Goal: Check status: Check status

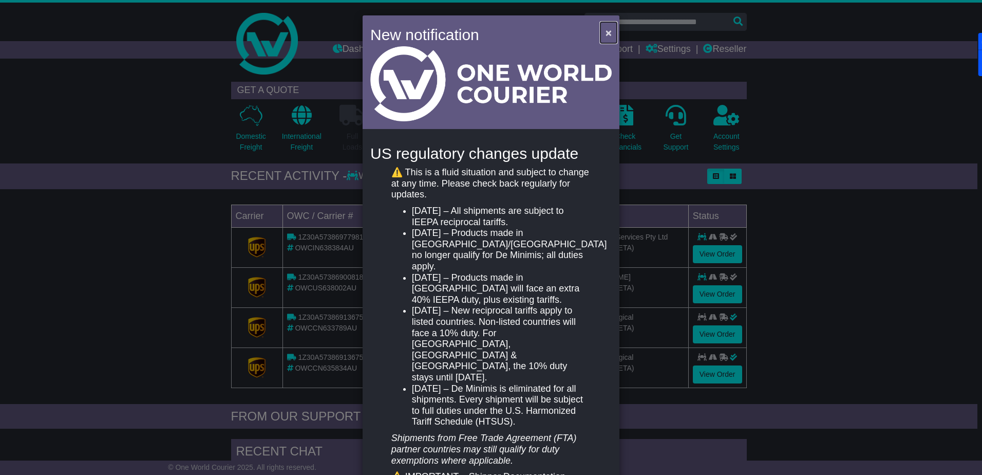
click at [610, 30] on button "×" at bounding box center [609, 32] width 16 height 21
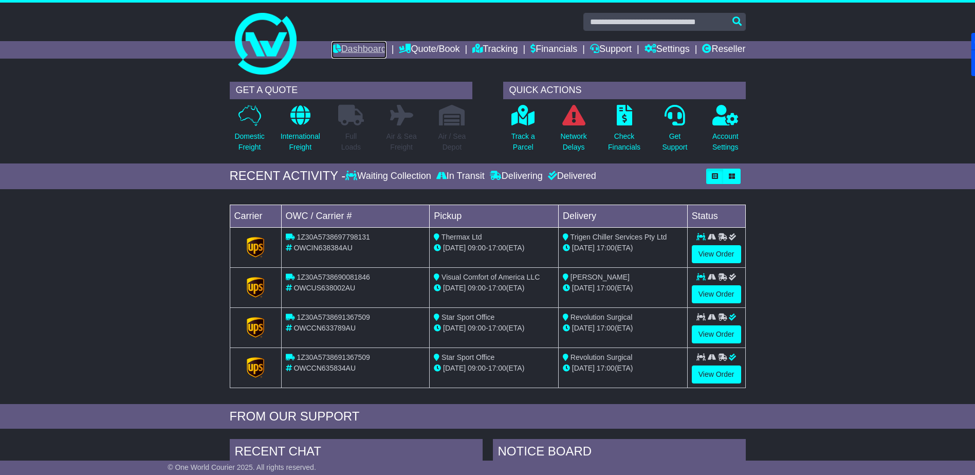
click at [357, 42] on link "Dashboard" at bounding box center [358, 49] width 55 height 17
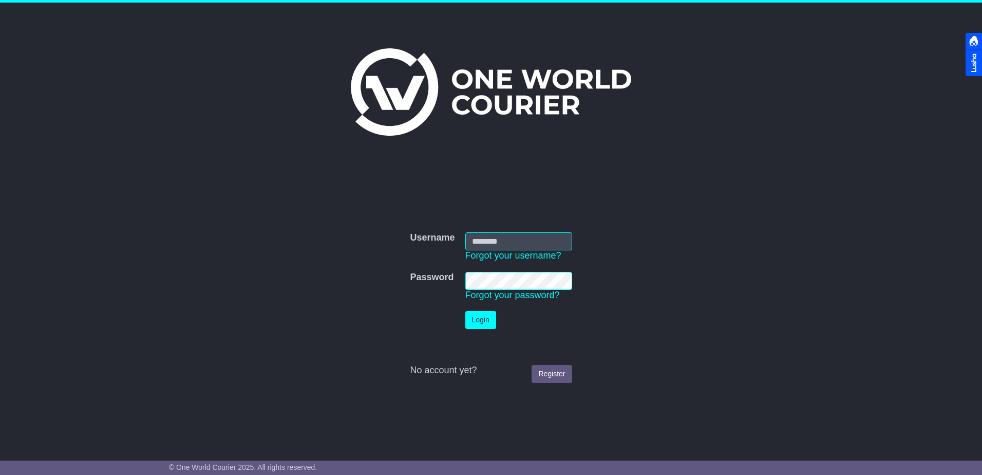
type input "**********"
click at [479, 314] on button "Login" at bounding box center [480, 320] width 31 height 18
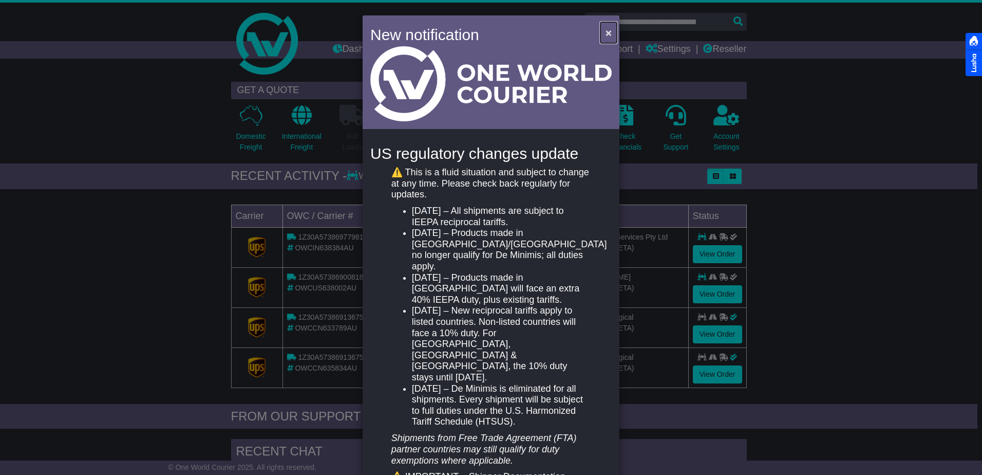
click at [606, 32] on span "×" at bounding box center [609, 33] width 6 height 12
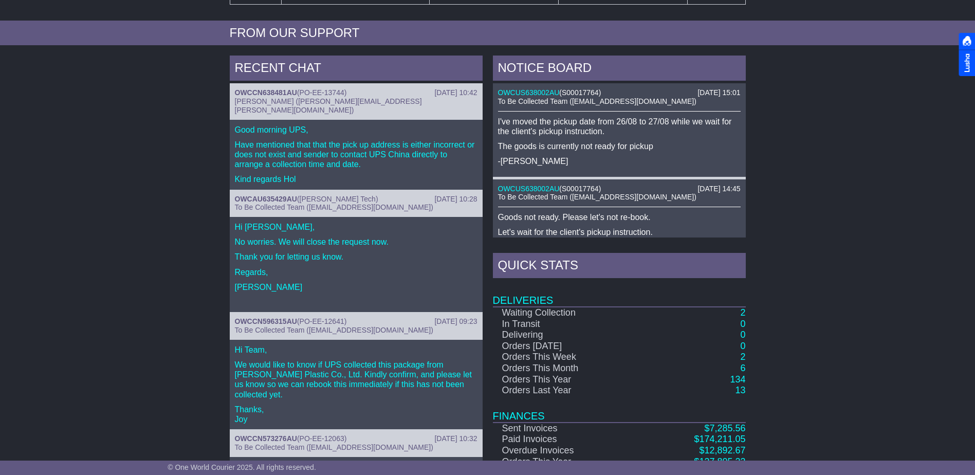
scroll to position [411, 0]
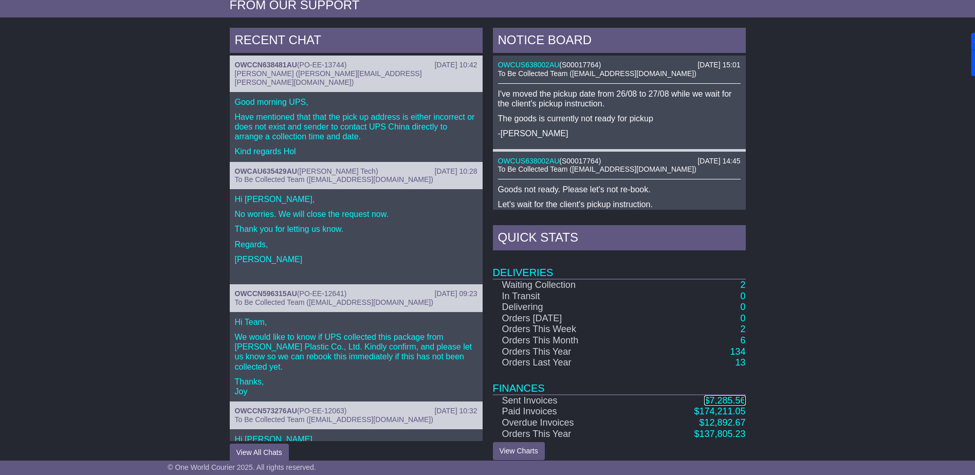
click at [721, 397] on span "7,285.56" at bounding box center [727, 400] width 36 height 10
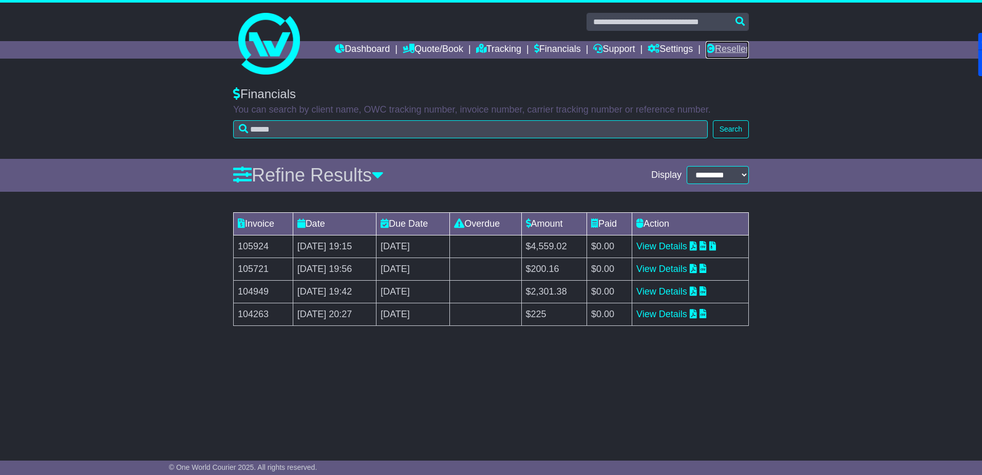
click at [726, 47] on link "Reseller" at bounding box center [727, 49] width 43 height 17
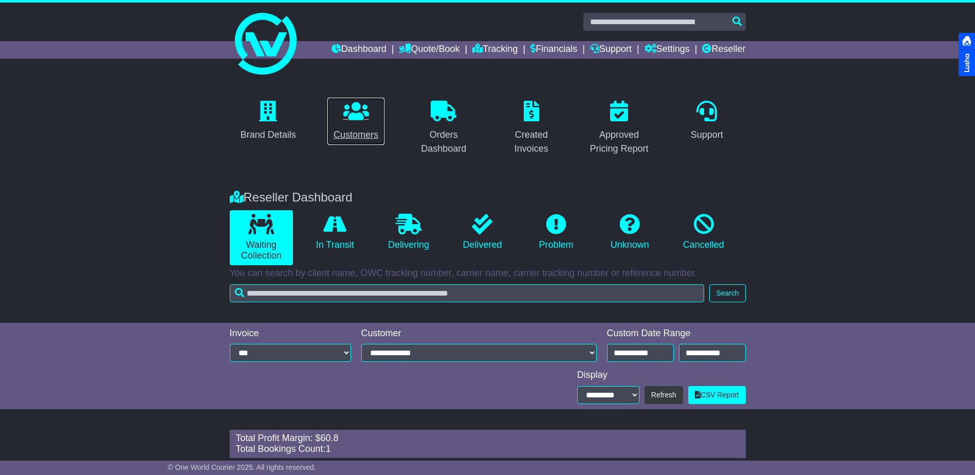
click at [359, 115] on icon at bounding box center [356, 111] width 26 height 21
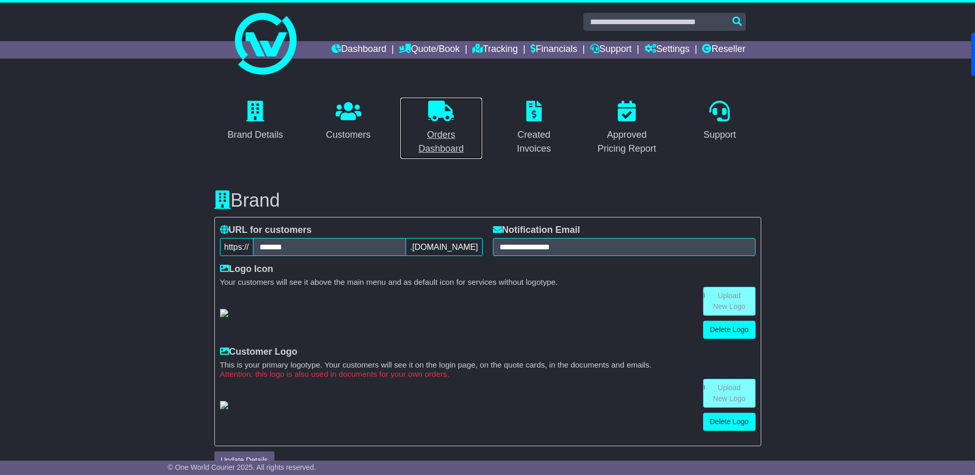
click at [438, 112] on icon at bounding box center [441, 111] width 26 height 21
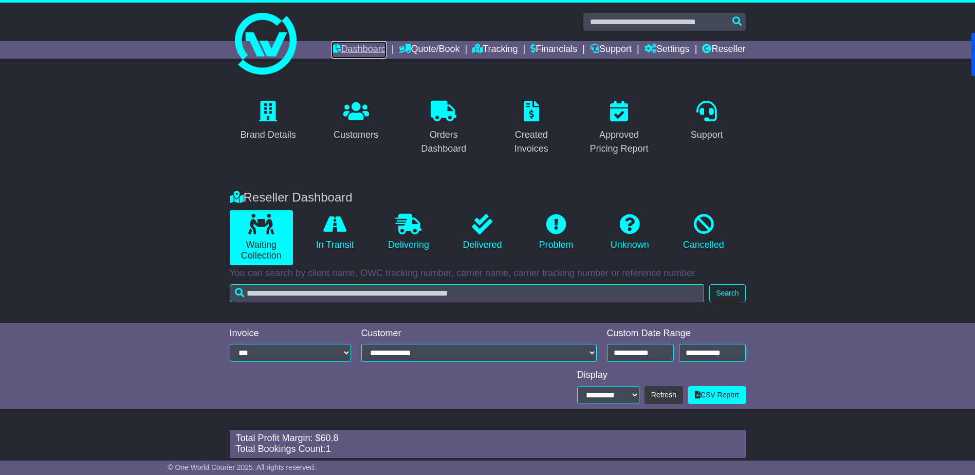
click at [346, 46] on link "Dashboard" at bounding box center [358, 49] width 55 height 17
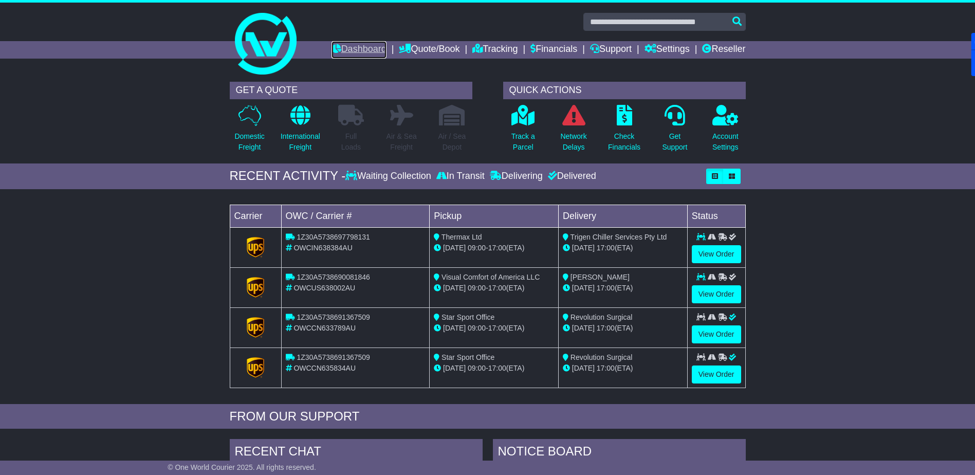
click at [341, 45] on link "Dashboard" at bounding box center [358, 49] width 55 height 17
